Goal: Find specific page/section: Find specific page/section

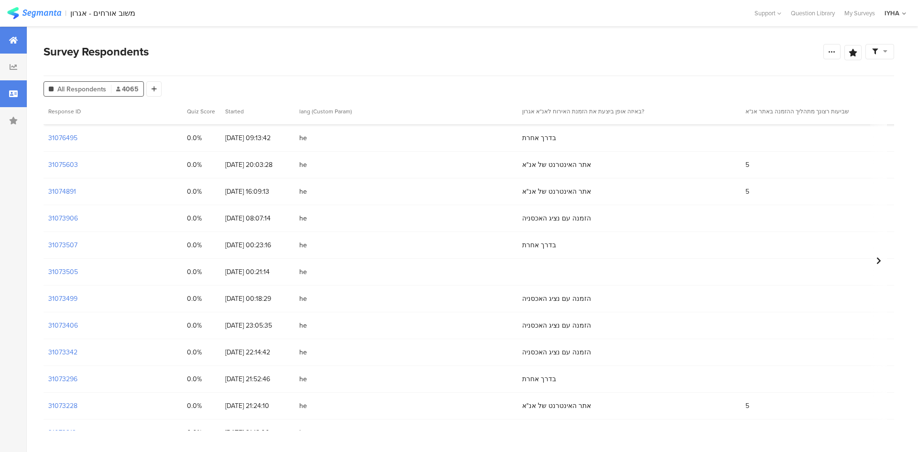
scroll to position [72, 0]
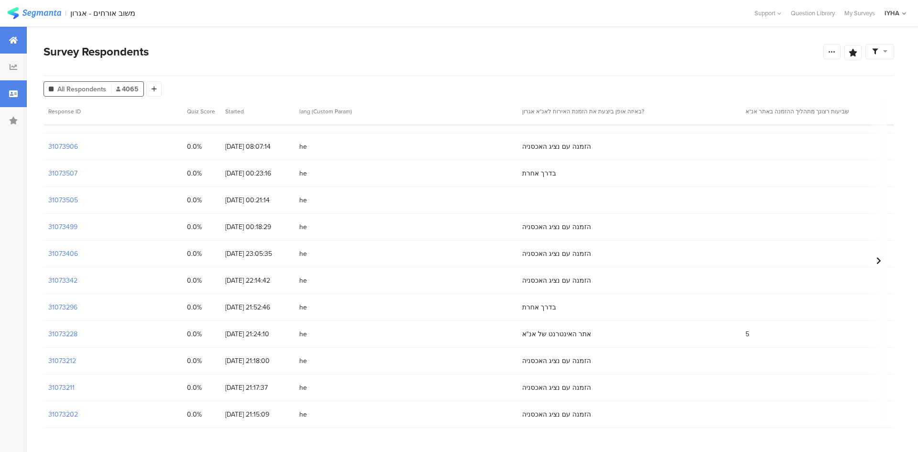
click at [15, 39] on icon at bounding box center [13, 40] width 9 height 8
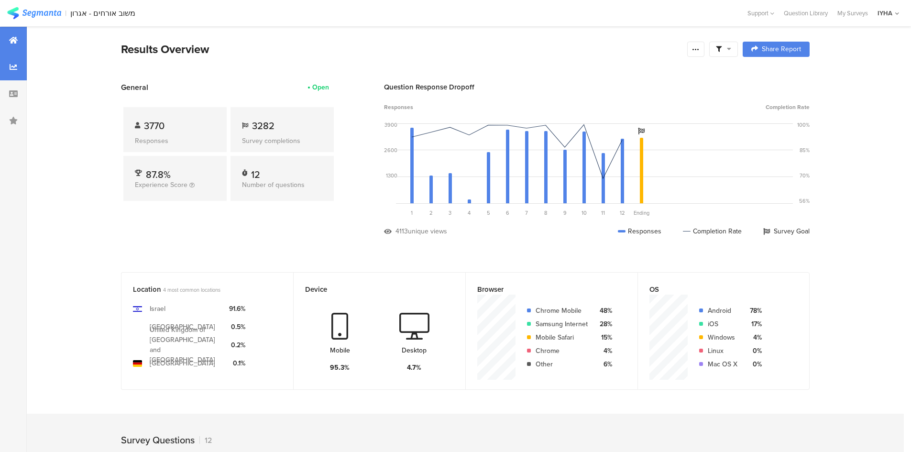
click at [12, 68] on icon at bounding box center [14, 67] width 8 height 8
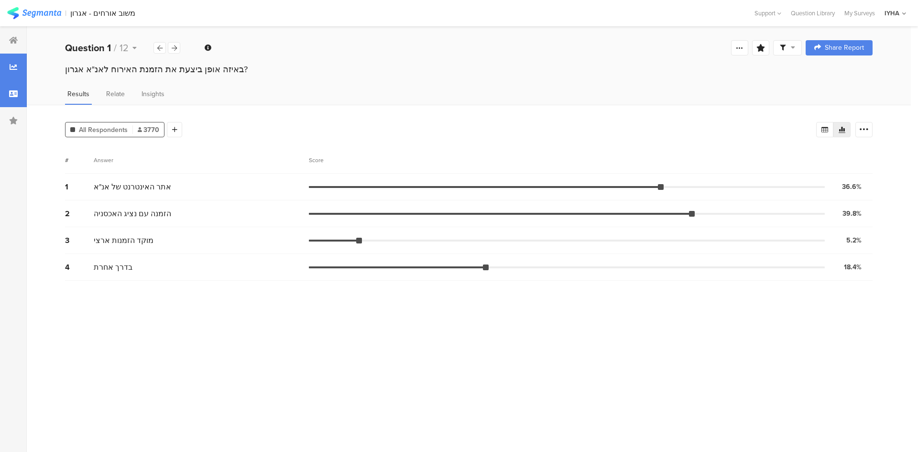
click at [13, 86] on div at bounding box center [13, 93] width 27 height 27
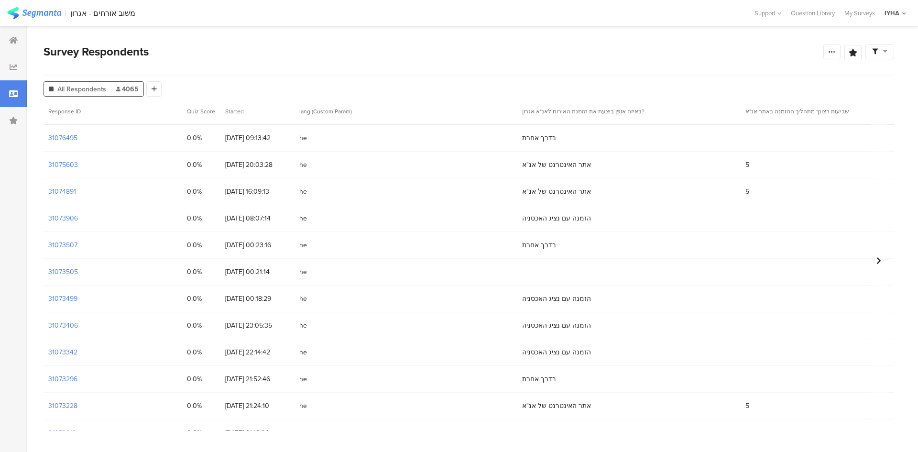
drag, startPoint x: 14, startPoint y: 43, endPoint x: 917, endPoint y: 19, distance: 903.2
click at [899, 10] on section "| משוב אורחים - אגרון Help Center Live Chat Support [GEOGRAPHIC_DATA] My Survey…" at bounding box center [459, 226] width 918 height 452
